Goal: Use online tool/utility

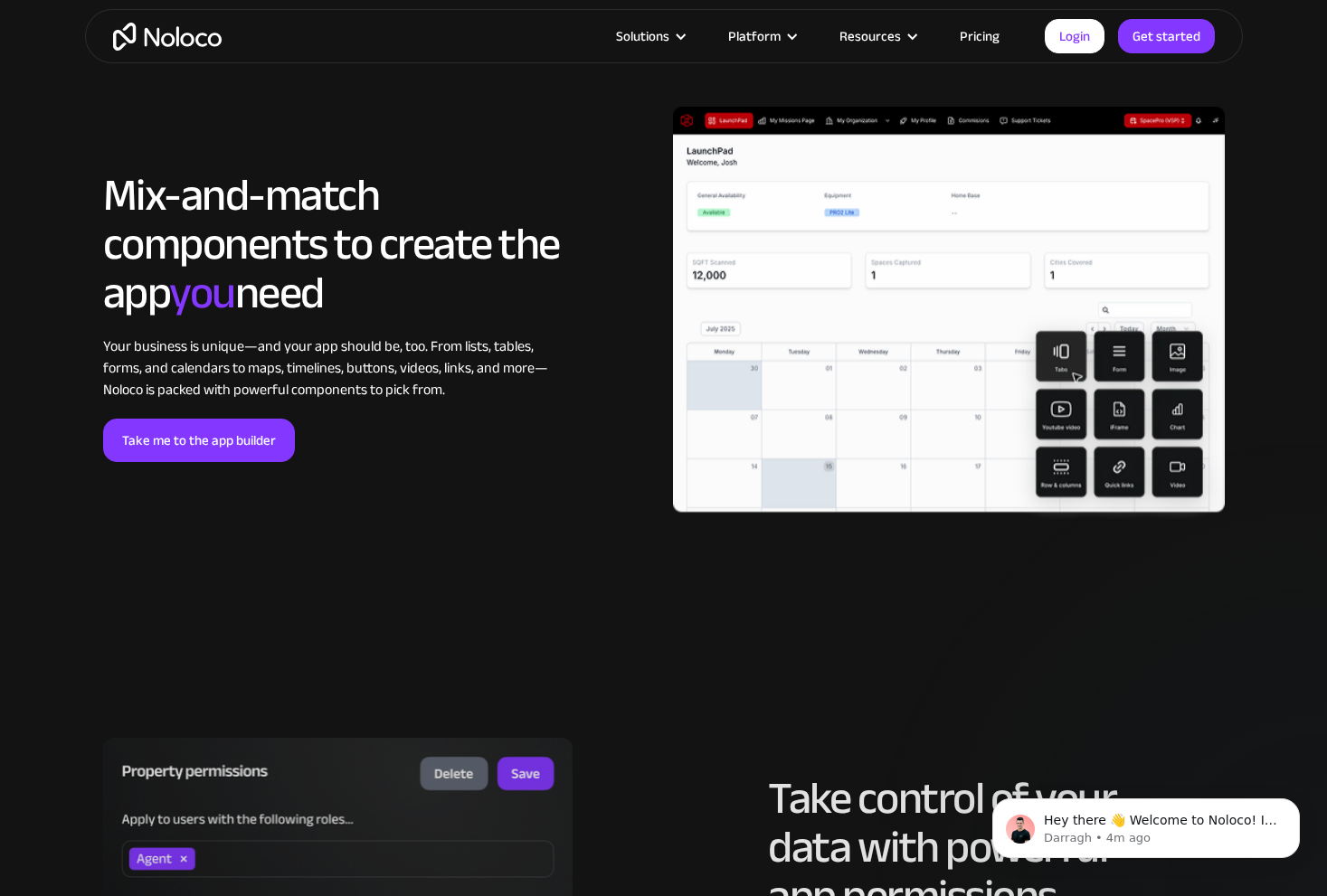
scroll to position [3983, 0]
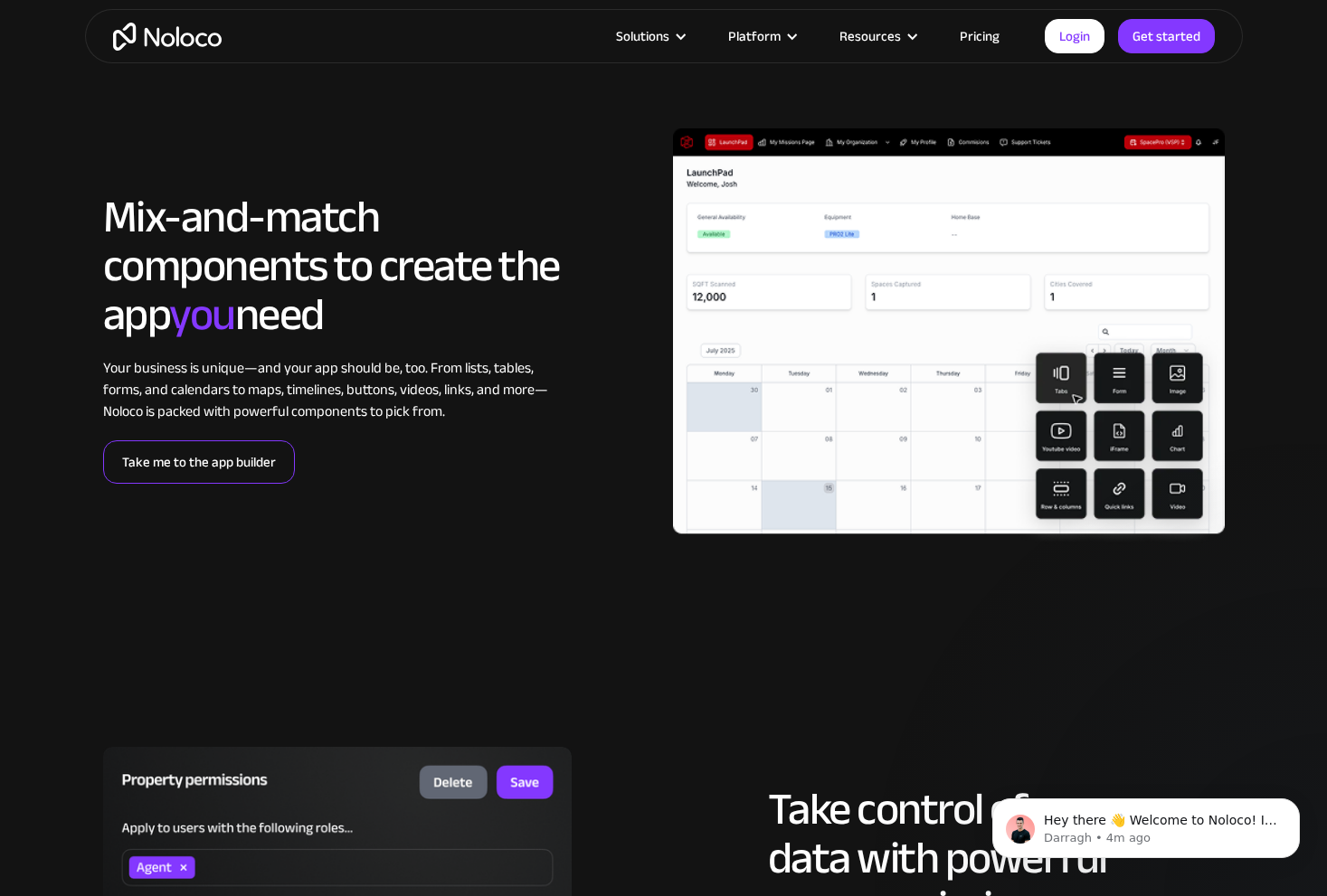
click at [206, 462] on link "Take me to the app builder" at bounding box center [199, 461] width 192 height 43
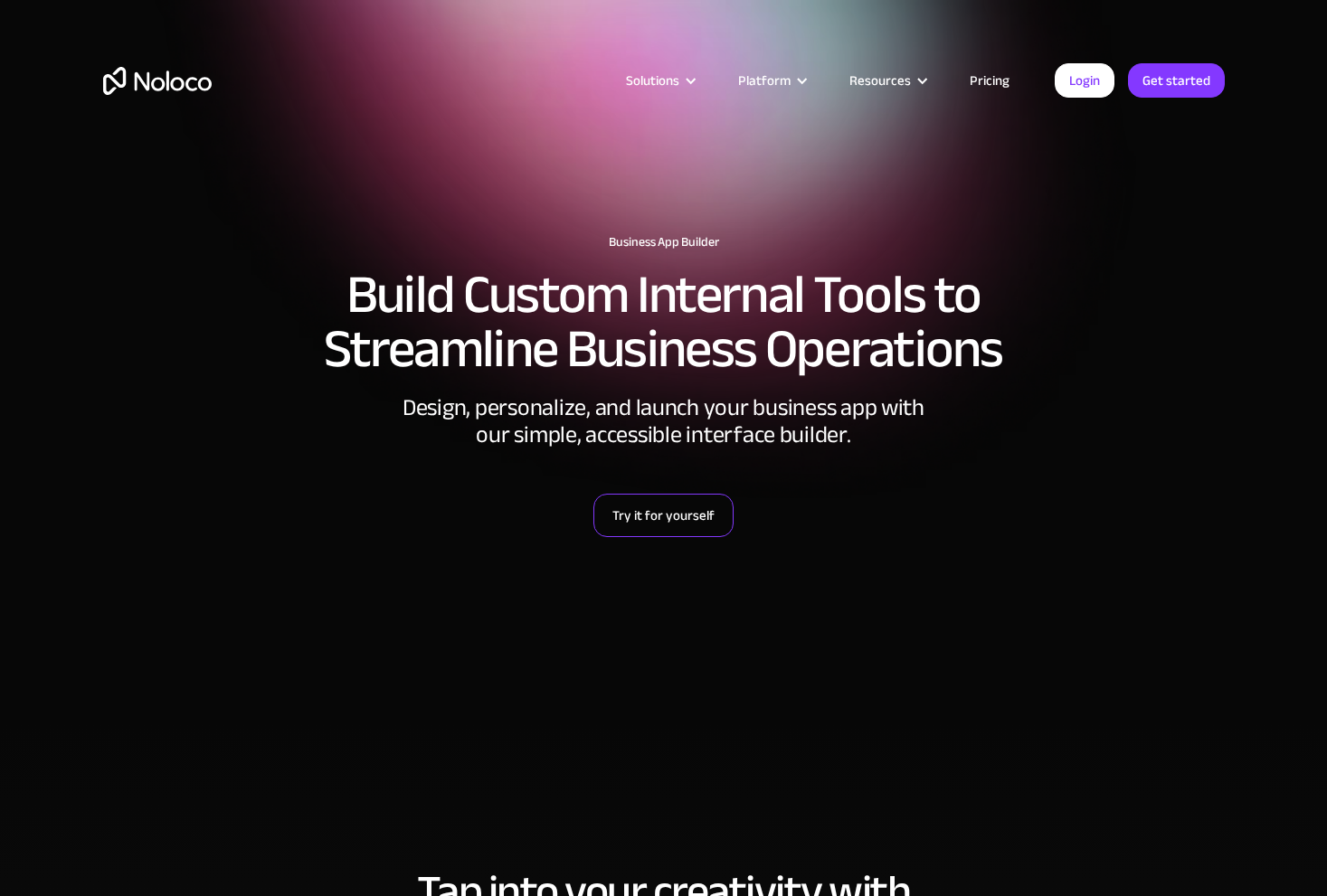
click at [715, 512] on link "Try it for yourself" at bounding box center [664, 515] width 141 height 43
